Goal: Browse casually

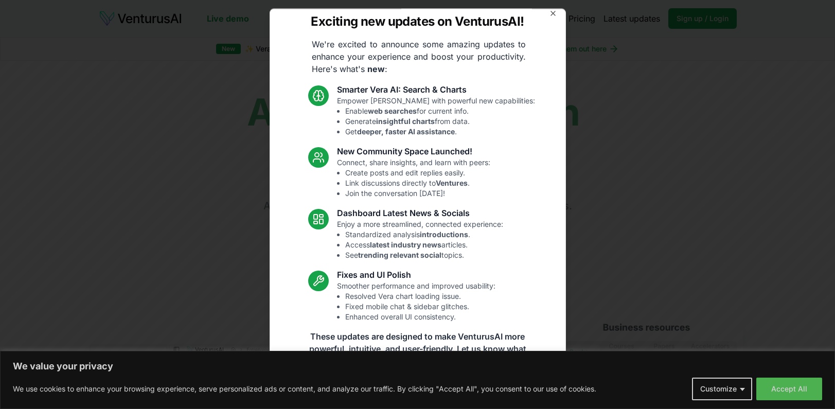
scroll to position [20, 0]
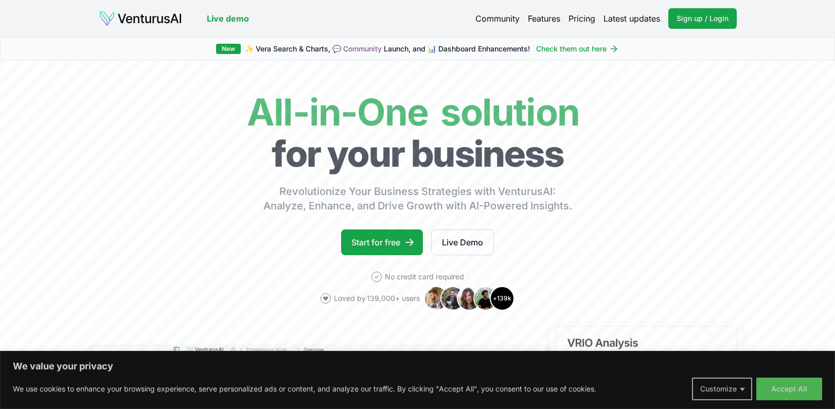
click at [740, 389] on button "Customize" at bounding box center [722, 389] width 60 height 23
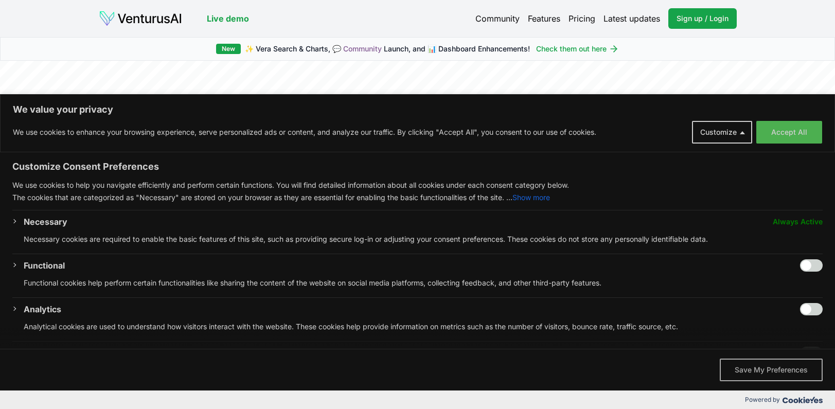
click at [772, 367] on button "Save My Preferences" at bounding box center [771, 370] width 103 height 23
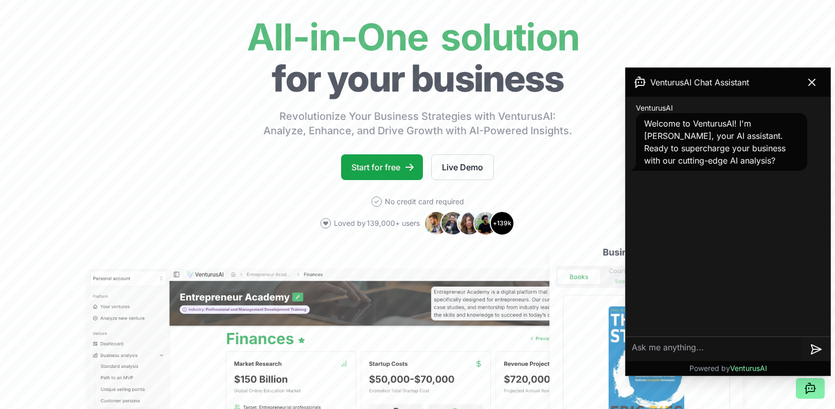
scroll to position [78, 0]
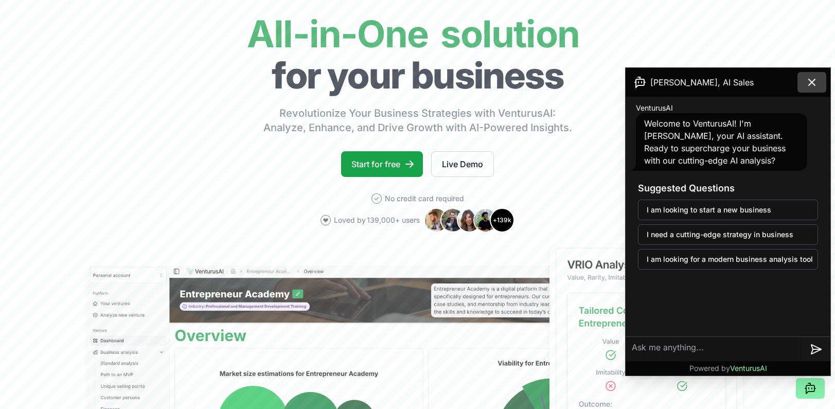
click at [813, 80] on icon at bounding box center [812, 82] width 12 height 12
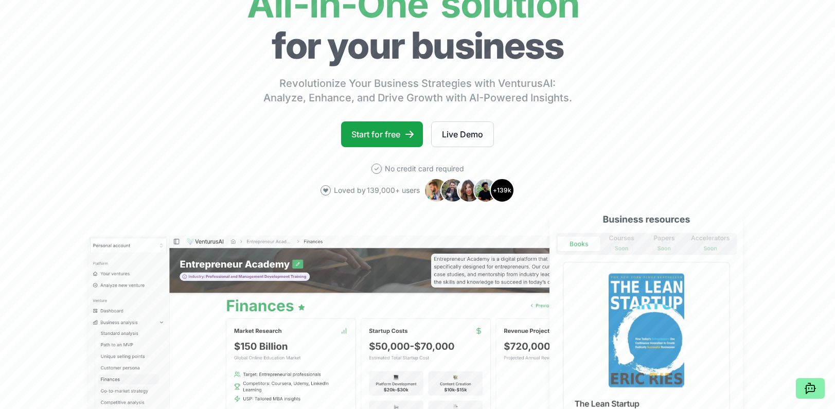
scroll to position [109, 0]
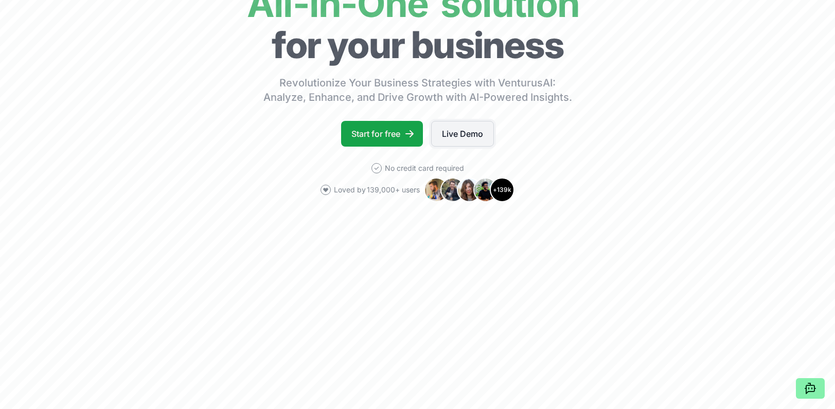
click at [485, 135] on link "Live Demo" at bounding box center [462, 134] width 63 height 26
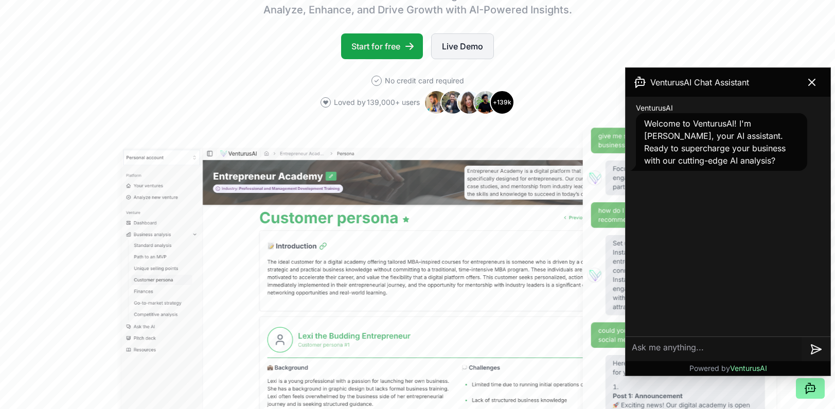
scroll to position [198, 0]
